Goal: Information Seeking & Learning: Learn about a topic

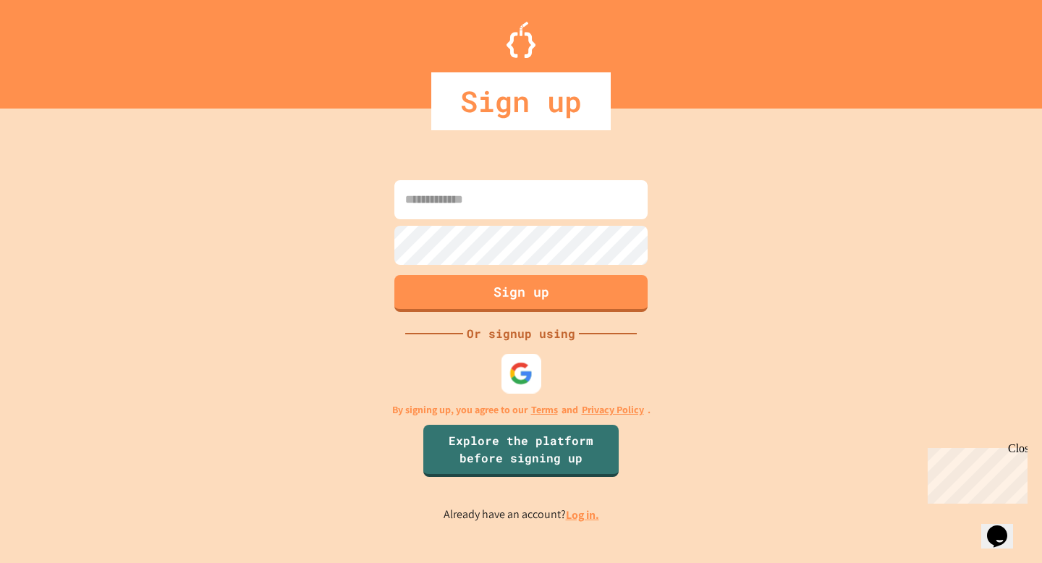
click at [529, 360] on div at bounding box center [522, 374] width 40 height 40
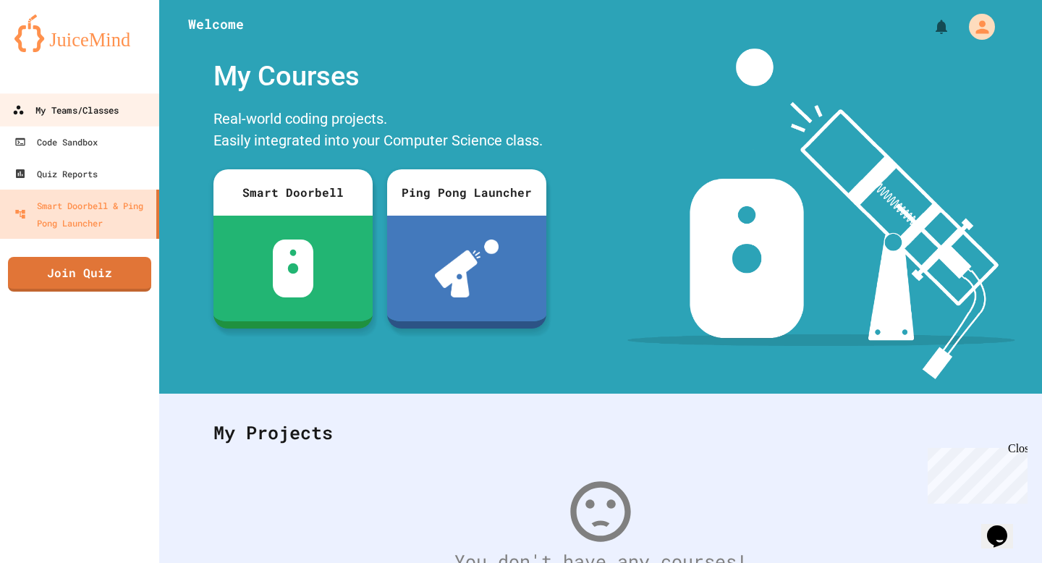
click at [90, 116] on div "My Teams/Classes" at bounding box center [65, 110] width 106 height 18
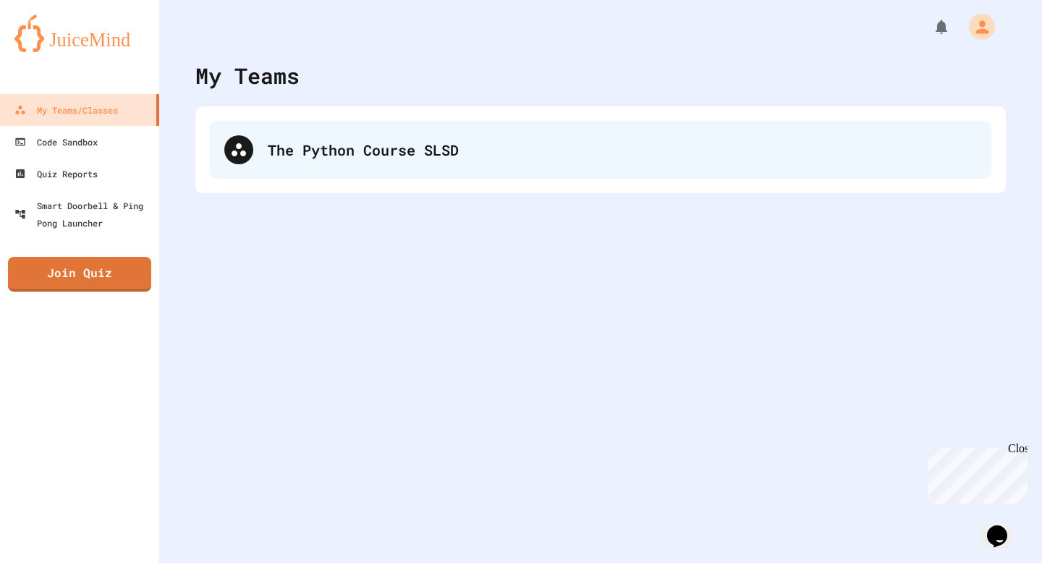
click at [364, 151] on div "The Python Course SLSD" at bounding box center [622, 150] width 709 height 22
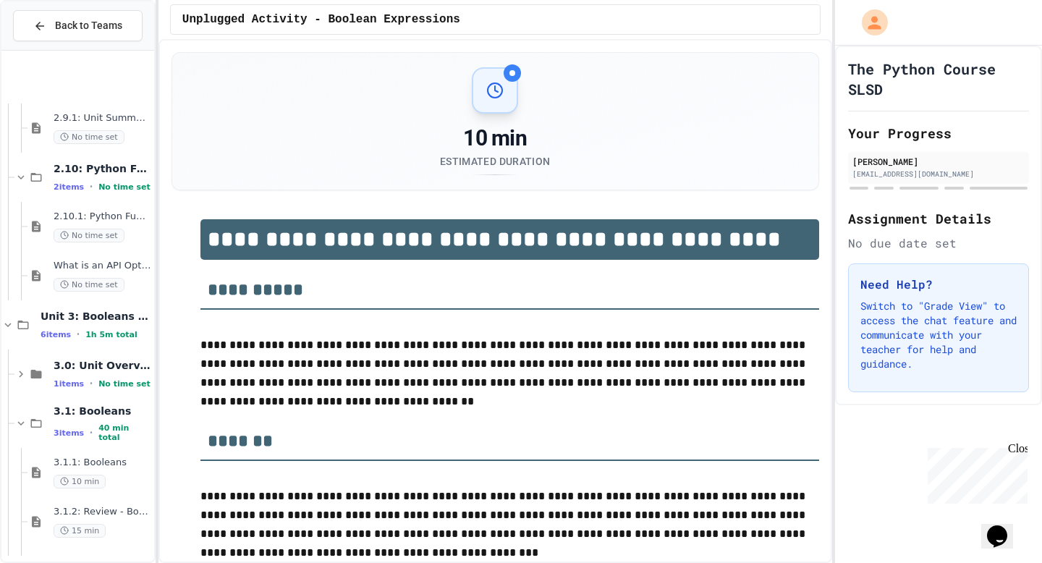
scroll to position [1536, 0]
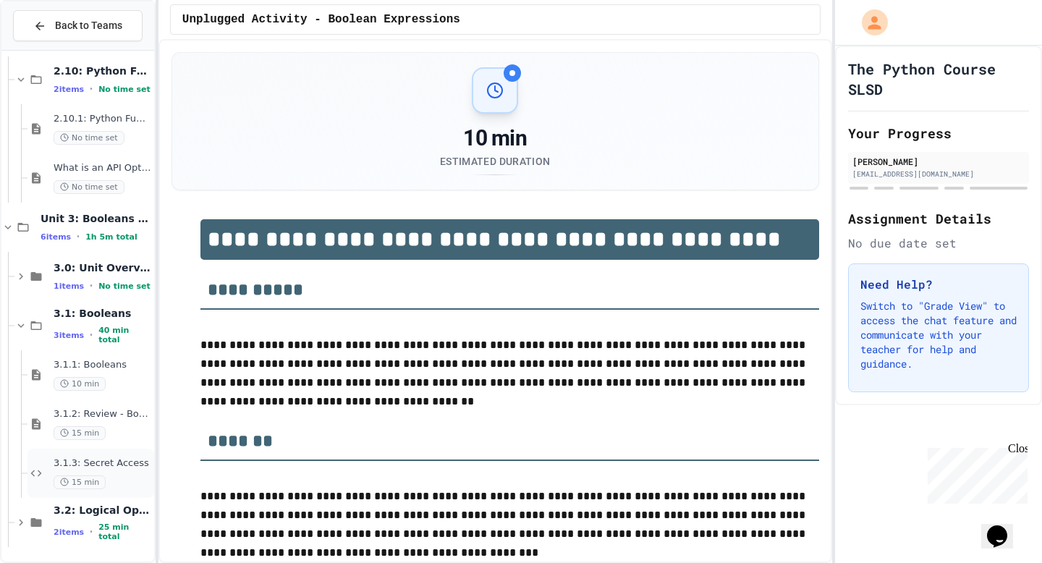
click at [112, 479] on div "15 min" at bounding box center [103, 483] width 98 height 14
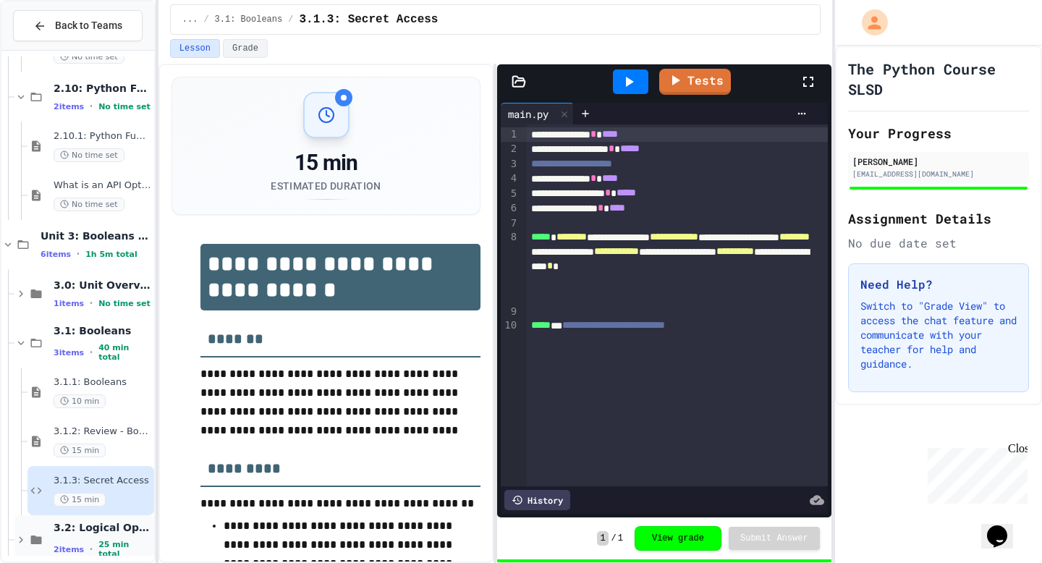
click at [92, 533] on span "3.2: Logical Operators" at bounding box center [103, 527] width 98 height 13
